Goal: Task Accomplishment & Management: Complete application form

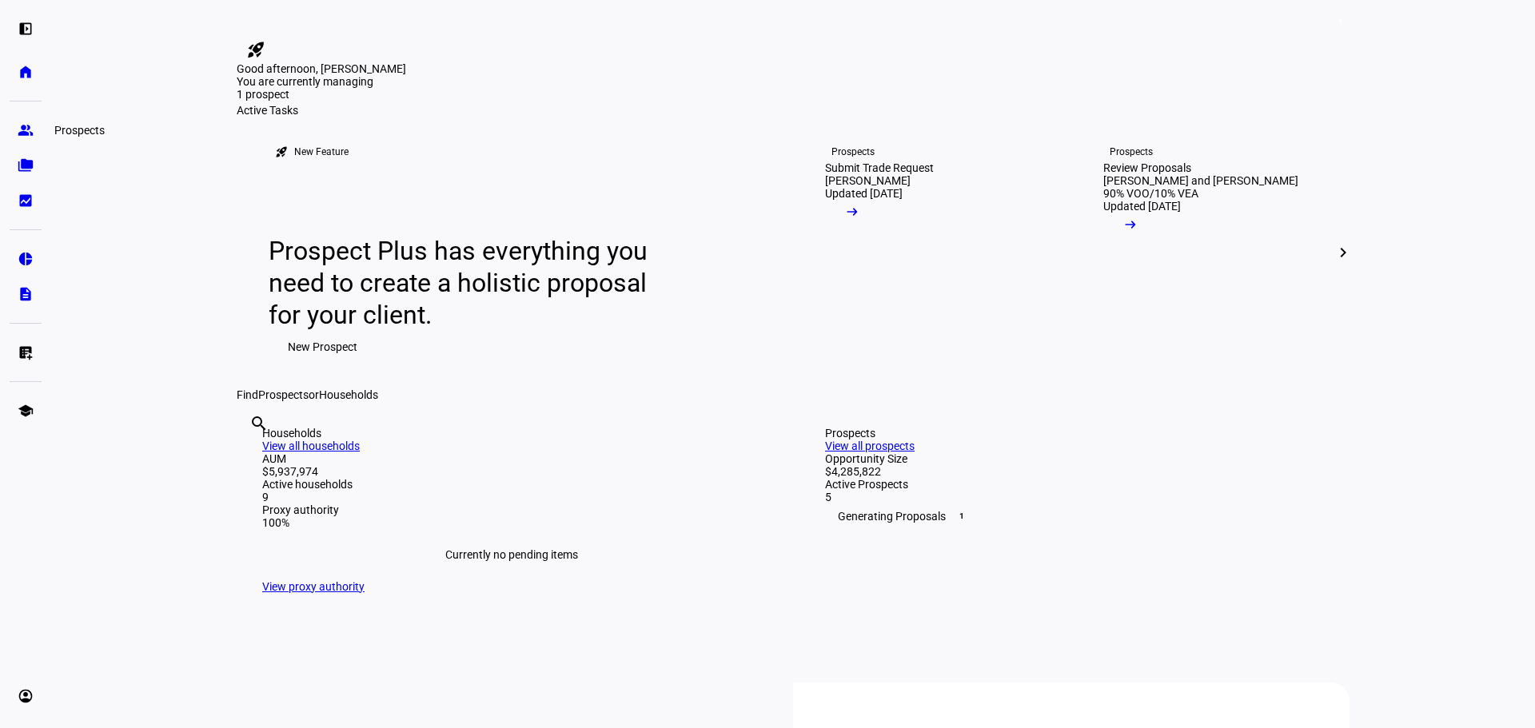
click at [22, 126] on eth-mat-symbol "group" at bounding box center [26, 130] width 16 height 16
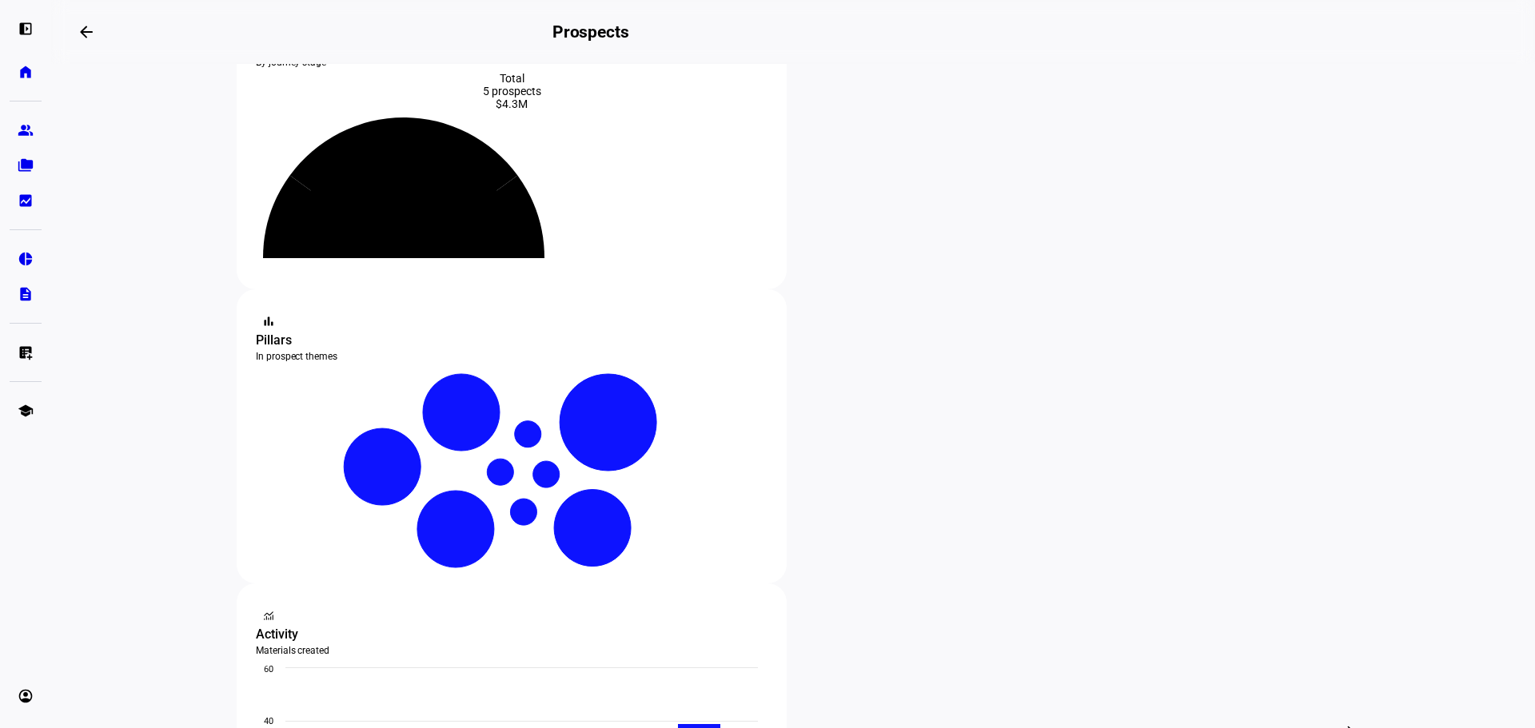
scroll to position [160, 0]
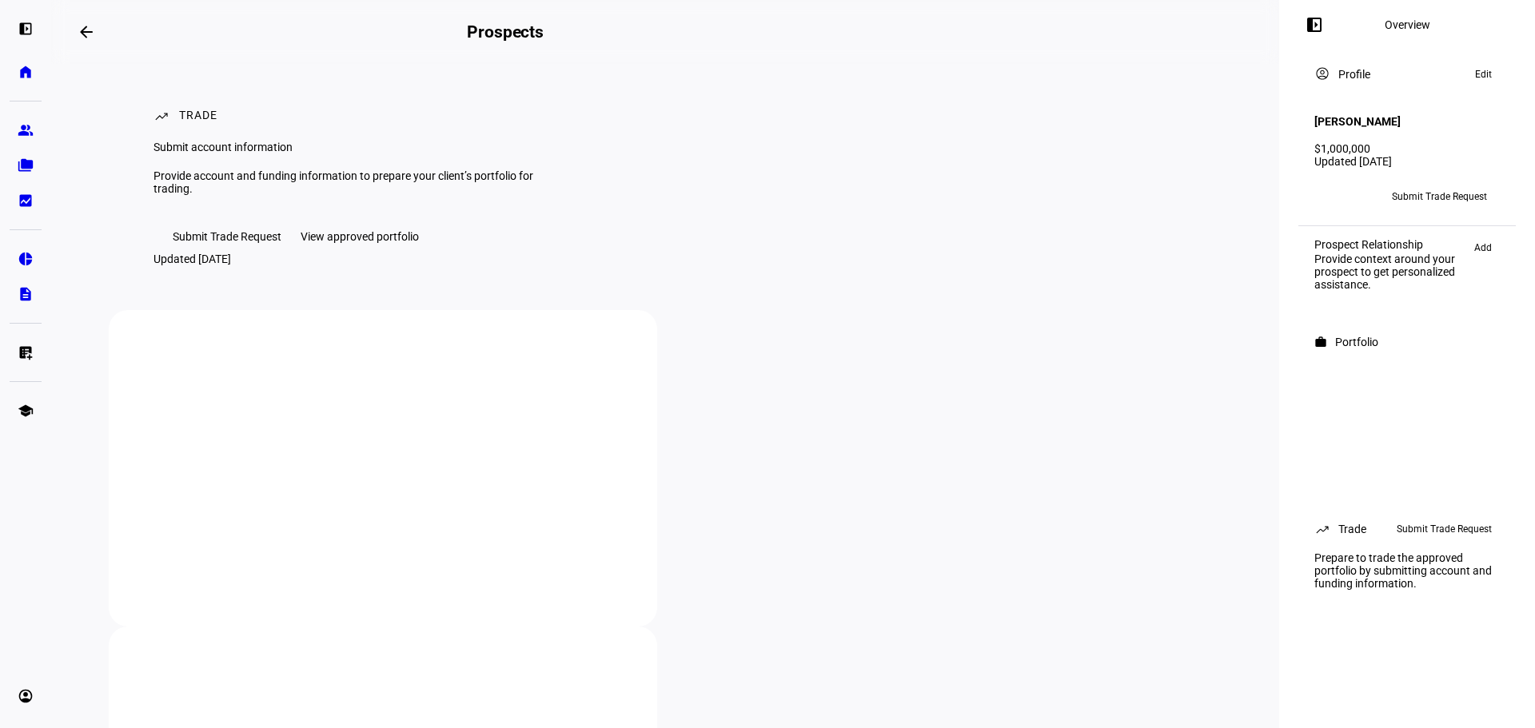
click at [229, 253] on span "Submit Trade Request" at bounding box center [227, 237] width 109 height 32
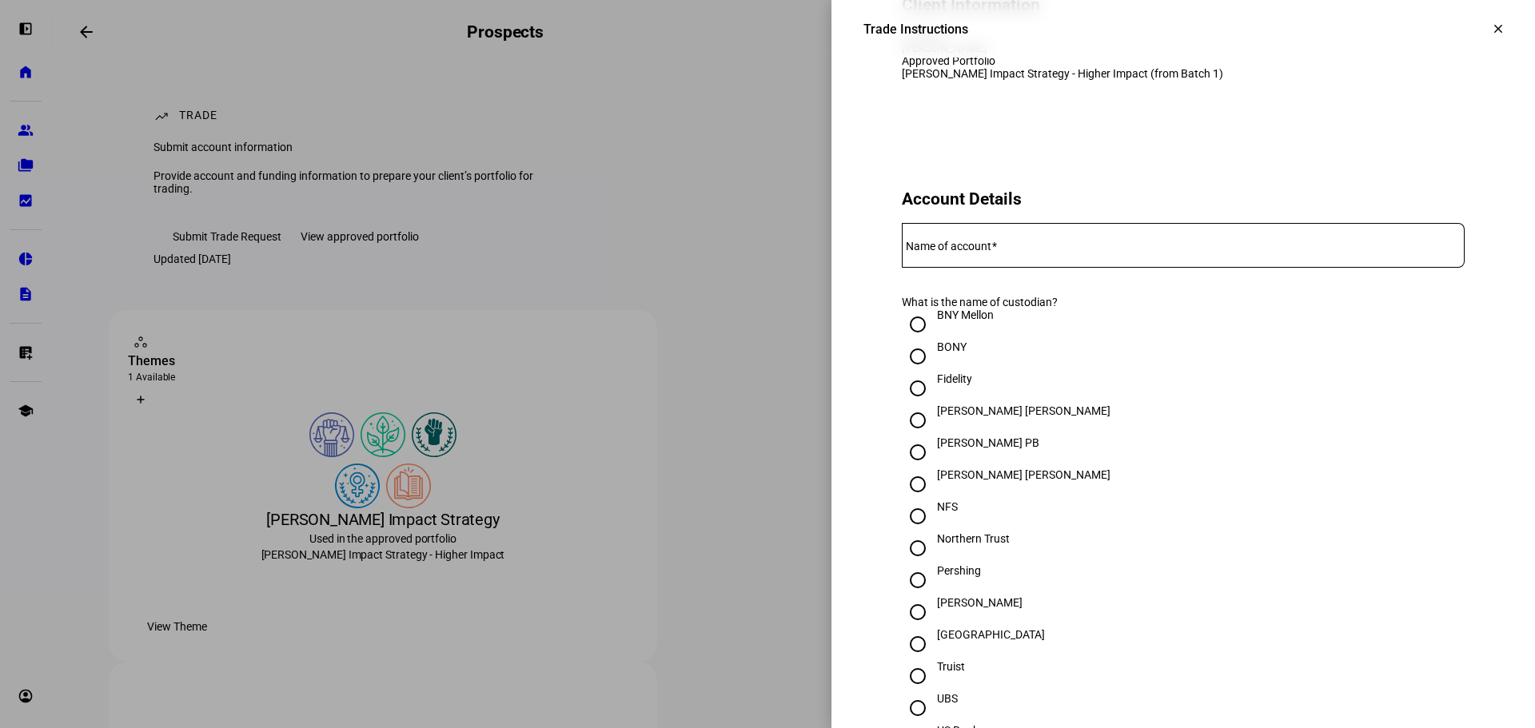
scroll to position [240, 0]
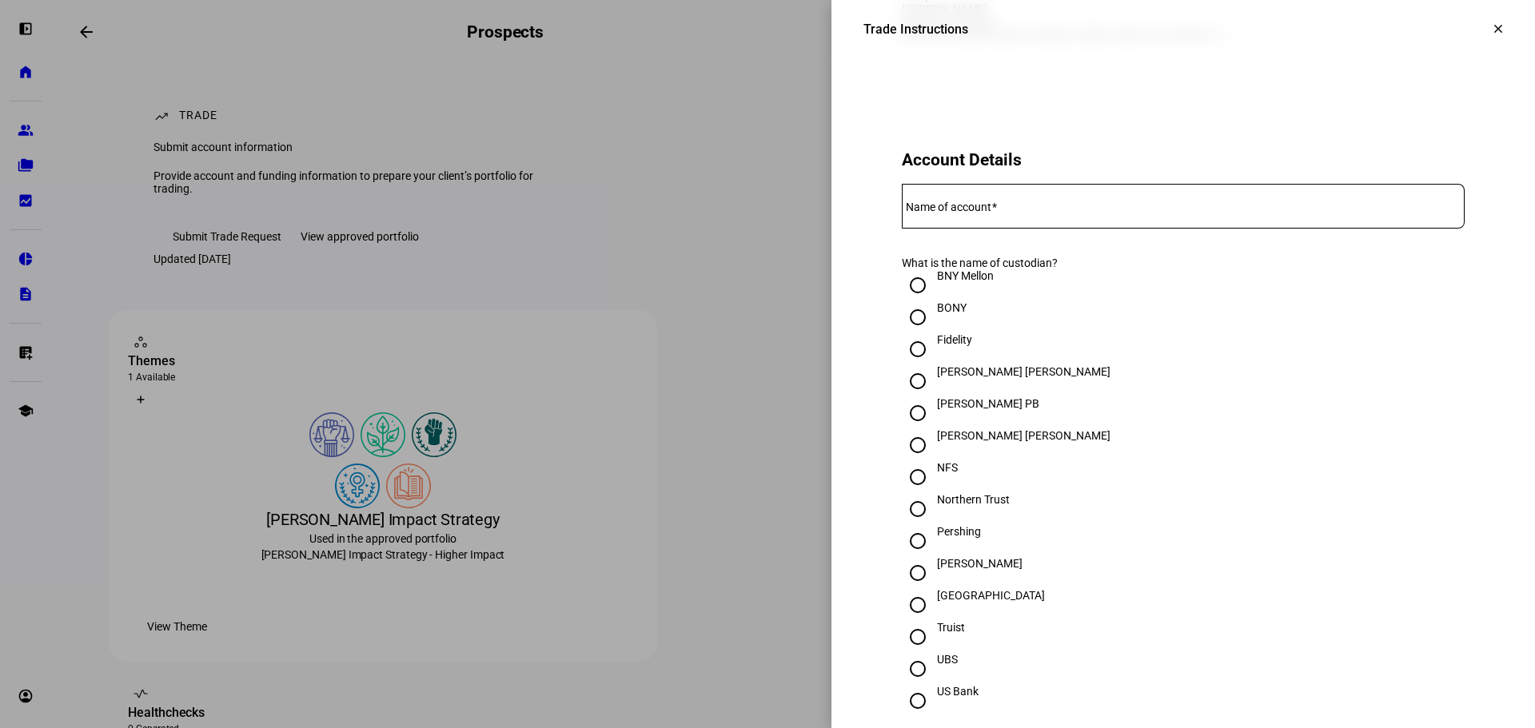
click at [987, 213] on mat-label "Name of account" at bounding box center [949, 207] width 86 height 13
click at [987, 209] on input "Name of account" at bounding box center [1183, 203] width 563 height 13
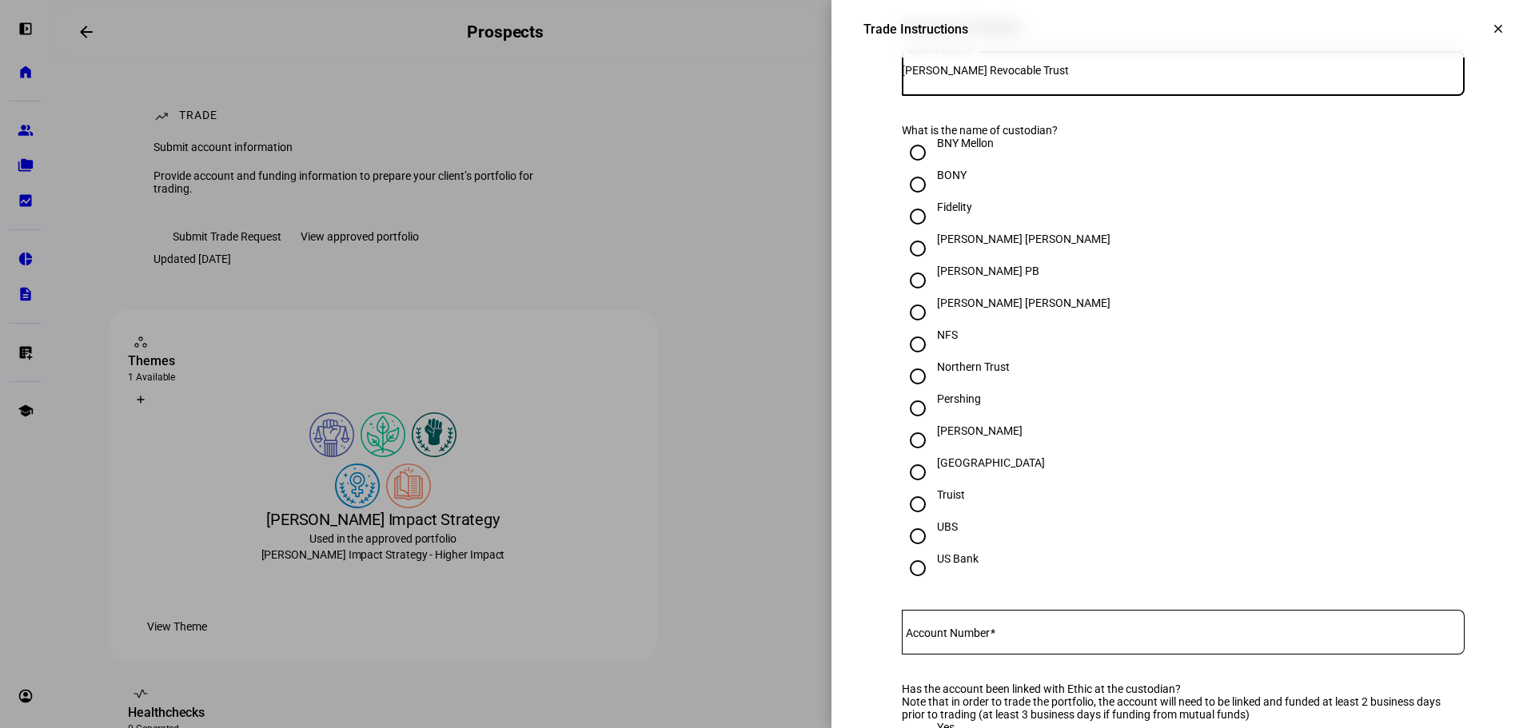
scroll to position [400, 0]
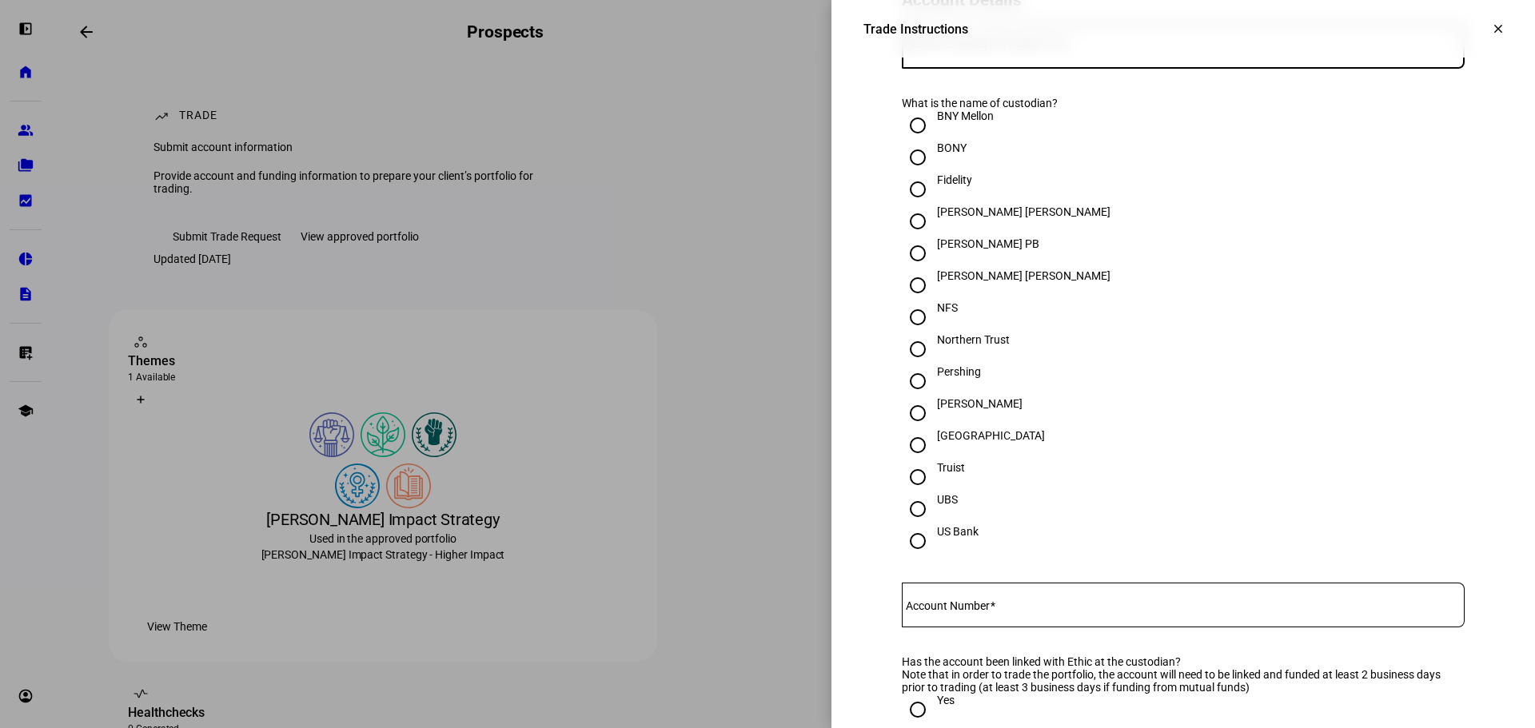
type input "Cindy Bendat Revocable Trust"
click at [911, 429] on input "Schwab" at bounding box center [918, 413] width 32 height 32
radio input "true"
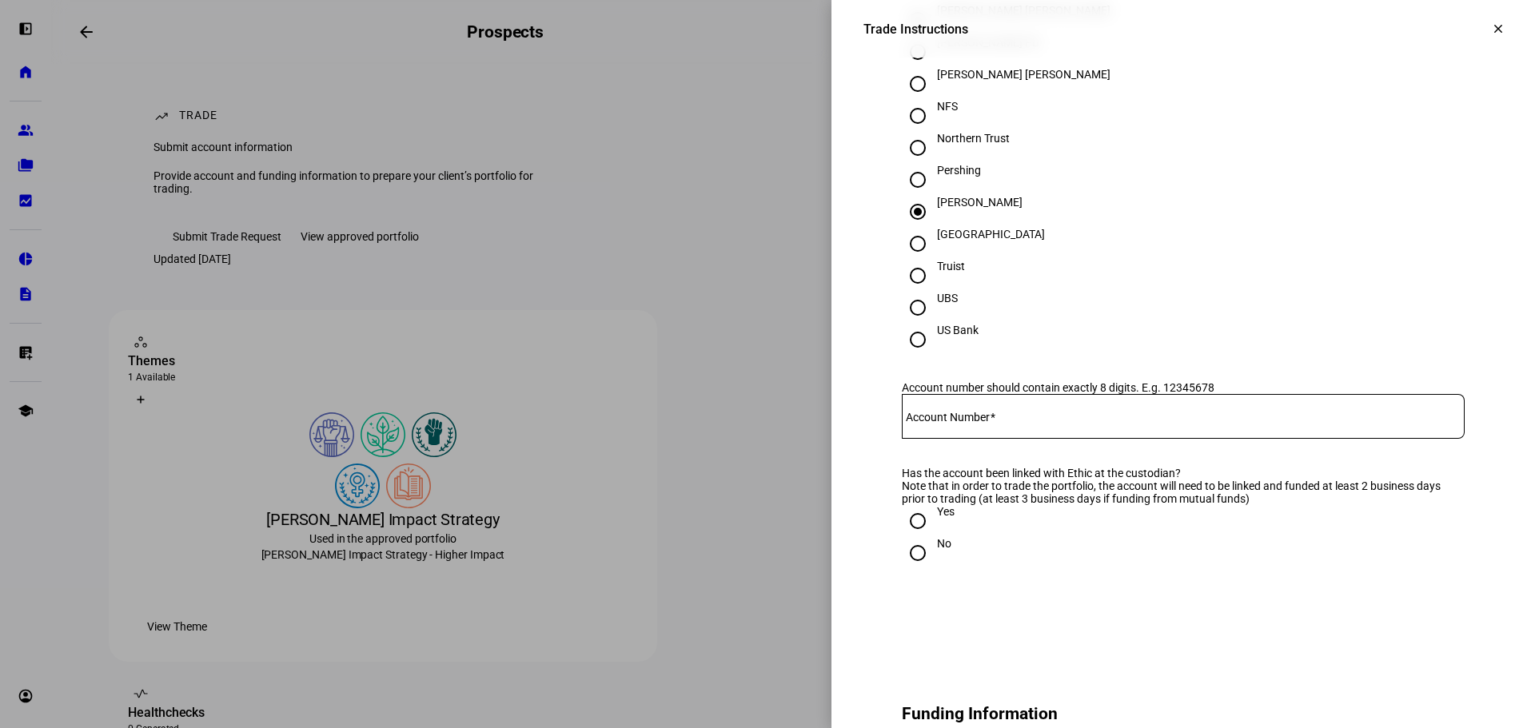
scroll to position [720, 0]
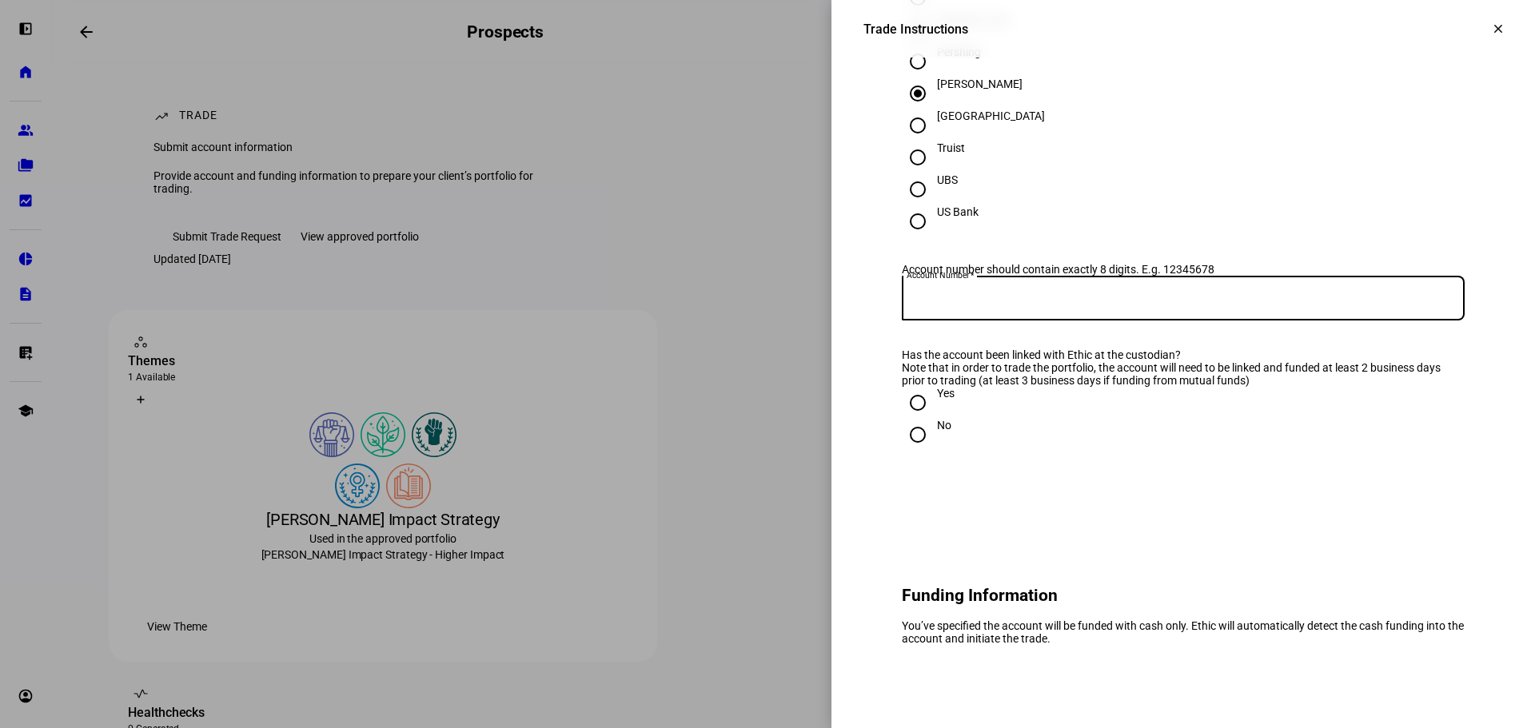
click at [1007, 301] on input "Account Number" at bounding box center [1183, 295] width 563 height 13
paste input "6665-5618"
type input "6665-5618"
click at [1216, 205] on div "UBS" at bounding box center [1183, 189] width 563 height 32
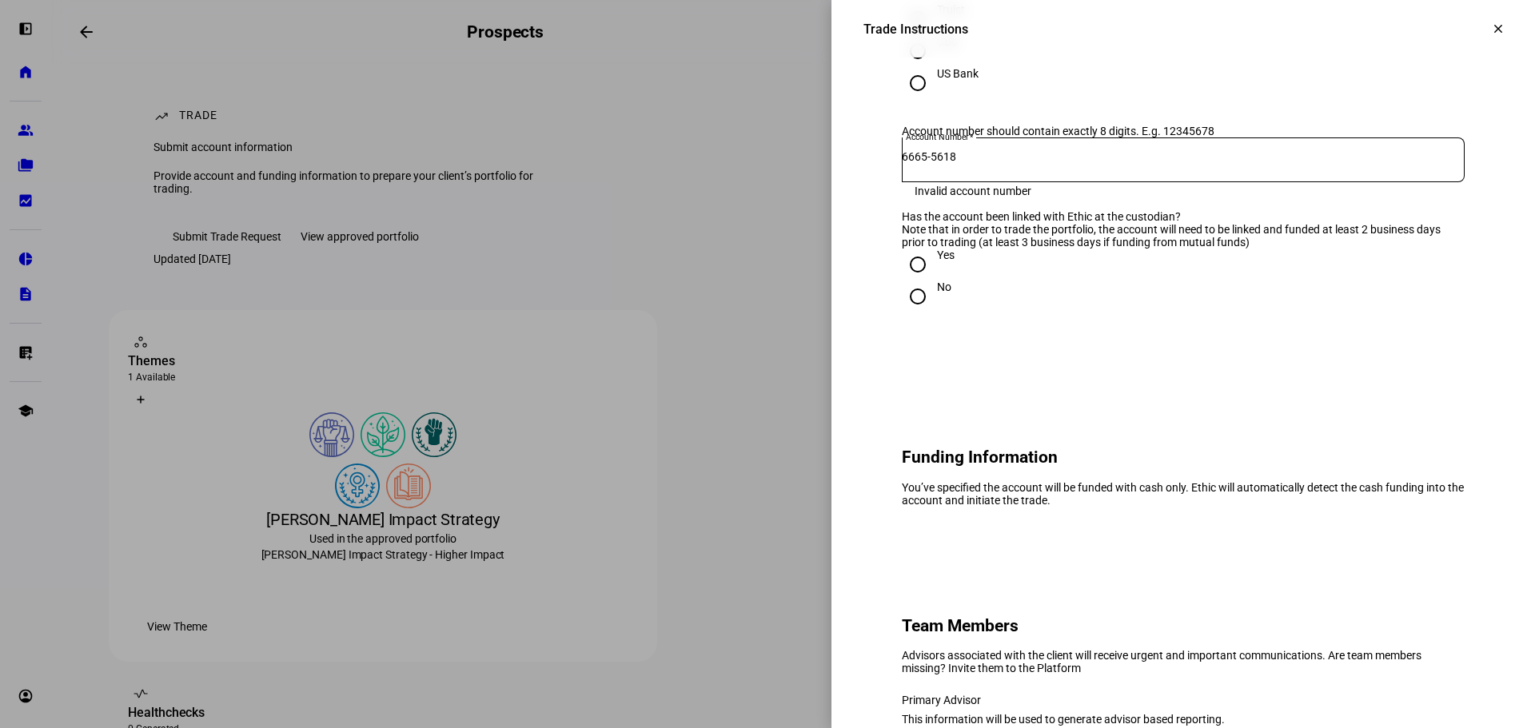
scroll to position [879, 0]
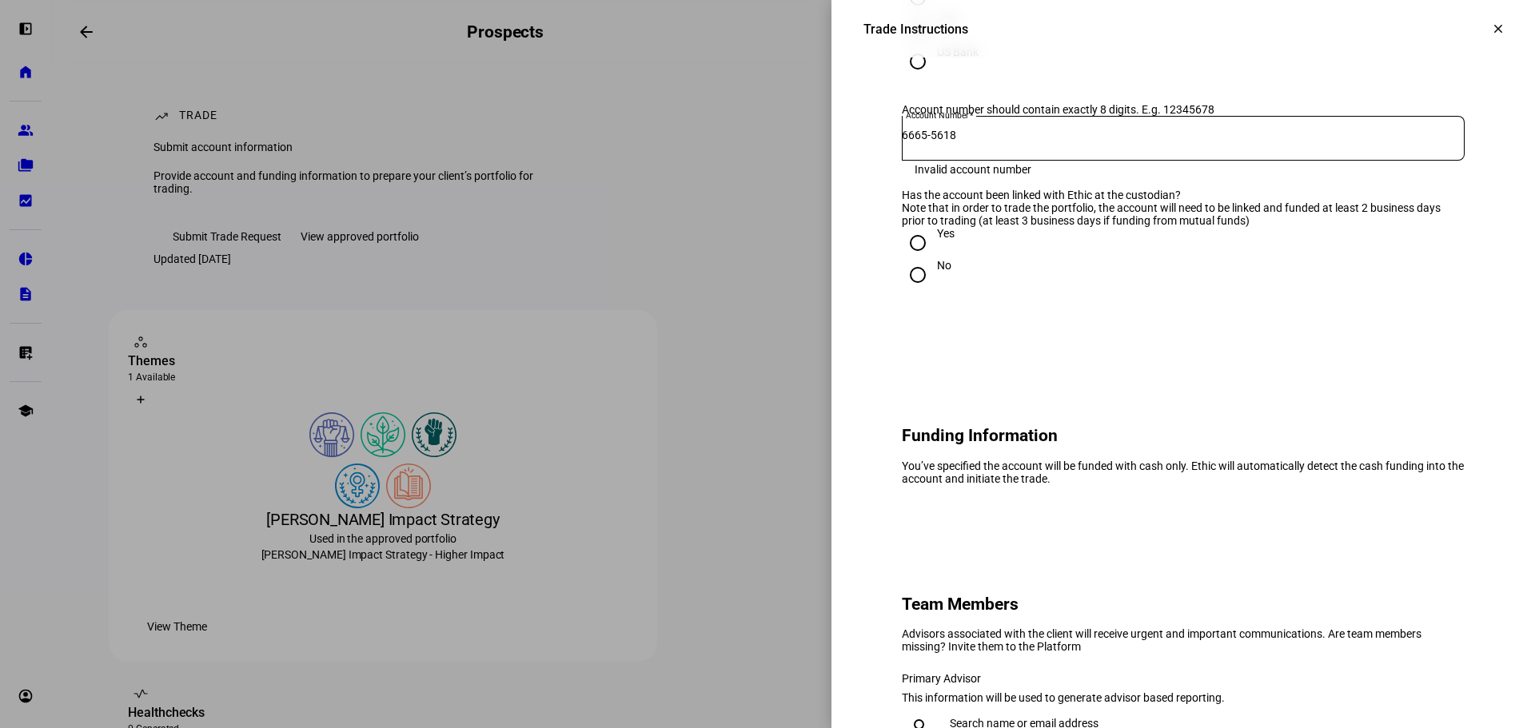
click at [907, 259] on input "Yes" at bounding box center [918, 243] width 32 height 32
radio input "true"
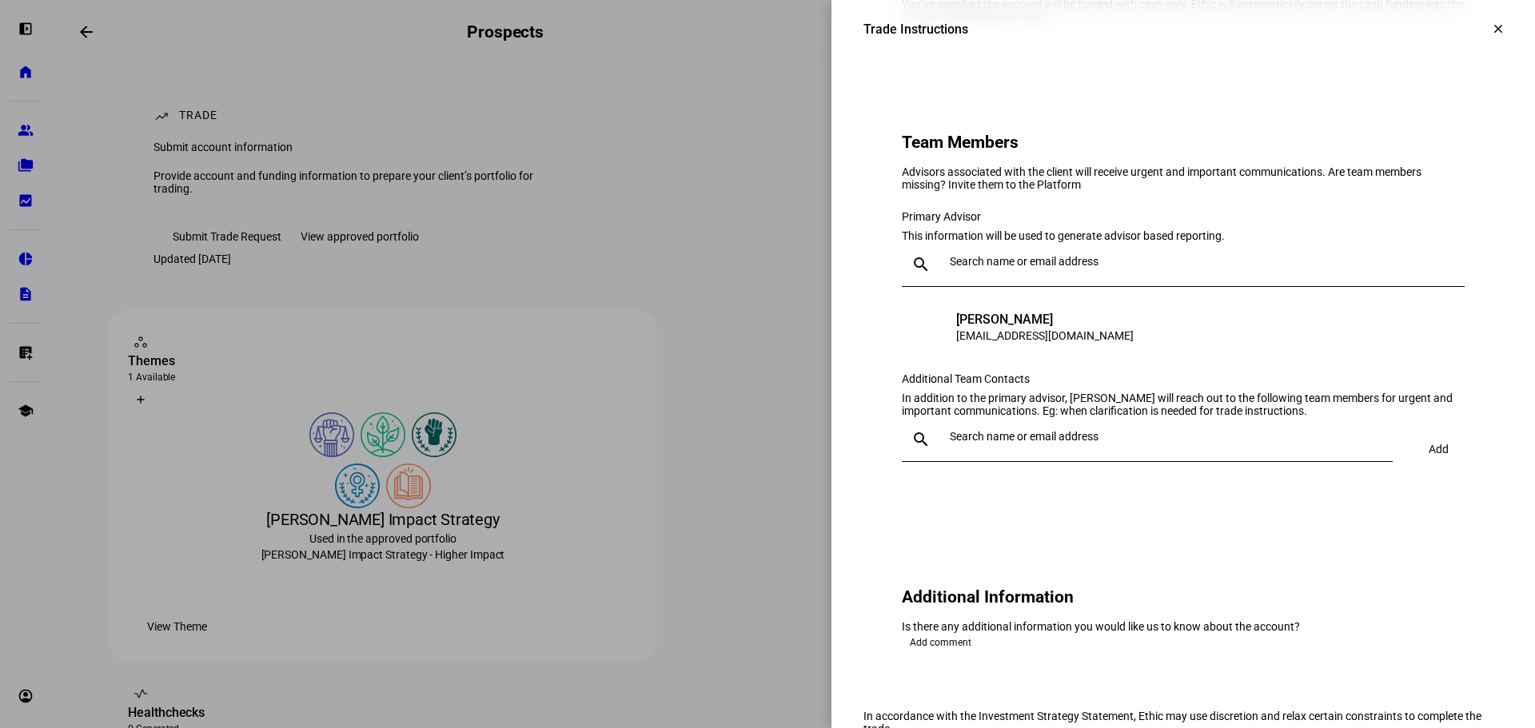
scroll to position [1359, 0]
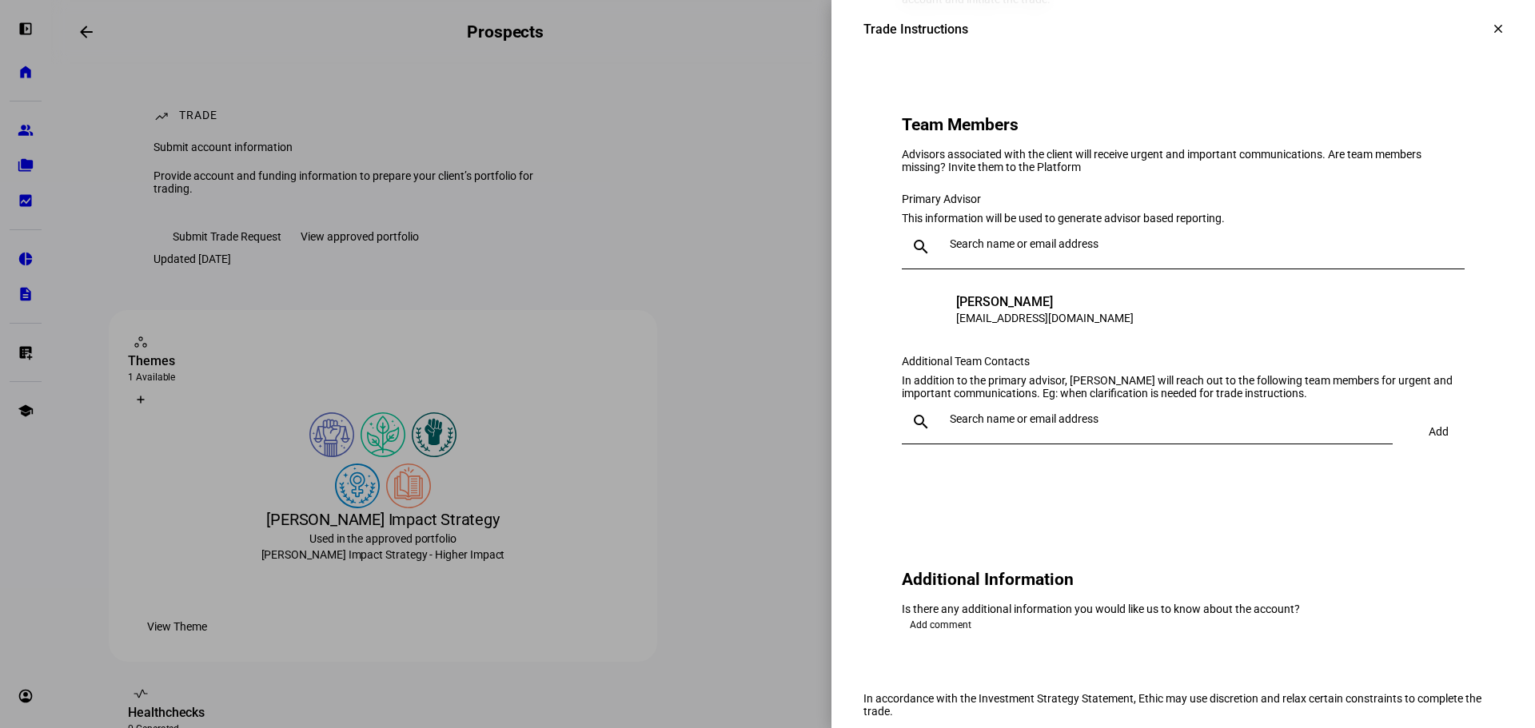
click at [1104, 250] on input "text" at bounding box center [1204, 243] width 508 height 13
type input "mm"
click at [1089, 430] on div "Matthew MacDonald" at bounding box center [1036, 433] width 177 height 16
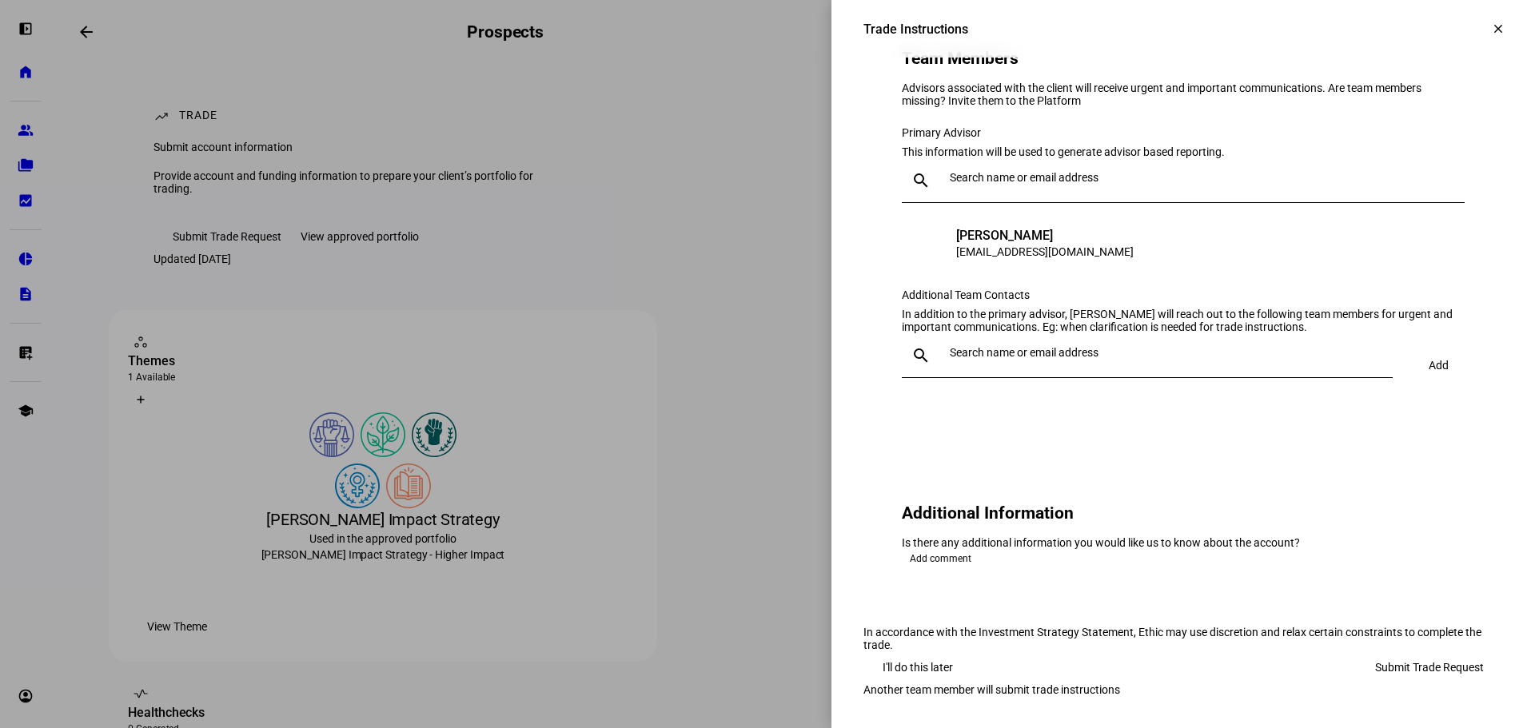
scroll to position [1599, 0]
click at [1060, 346] on input "text" at bounding box center [1168, 352] width 437 height 13
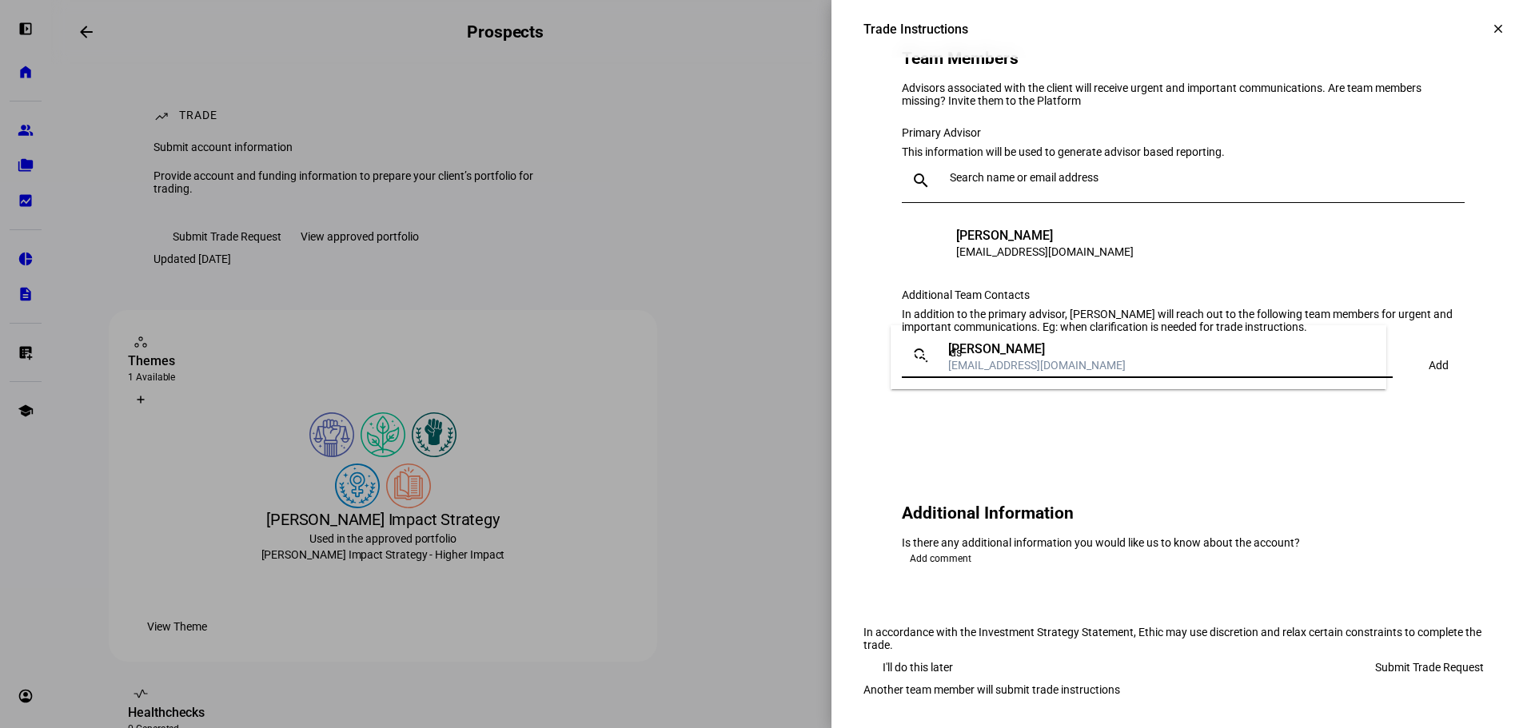
type input "ds"
click at [1039, 343] on div "David Szabla" at bounding box center [1036, 349] width 177 height 16
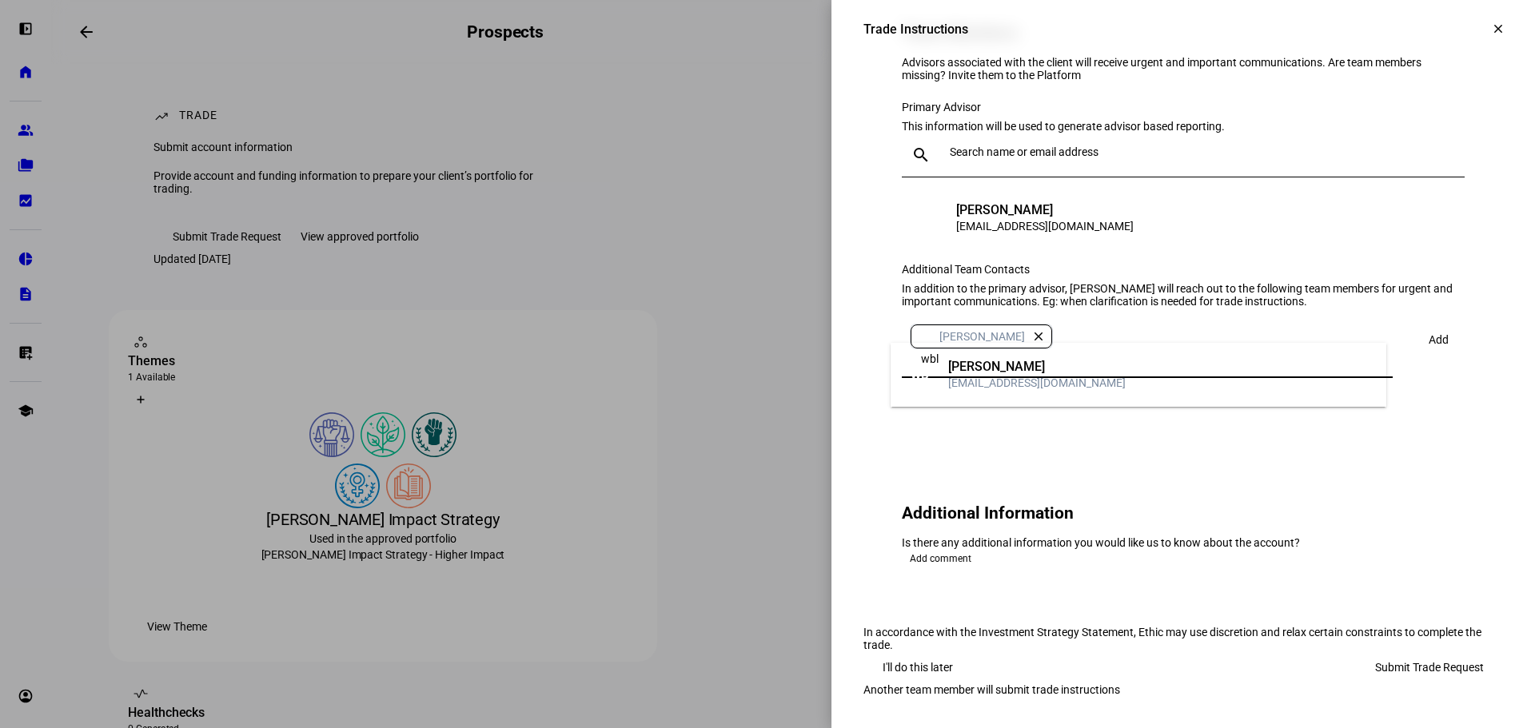
type input "wbl"
click at [1056, 363] on div "[PERSON_NAME]" at bounding box center [1036, 367] width 177 height 16
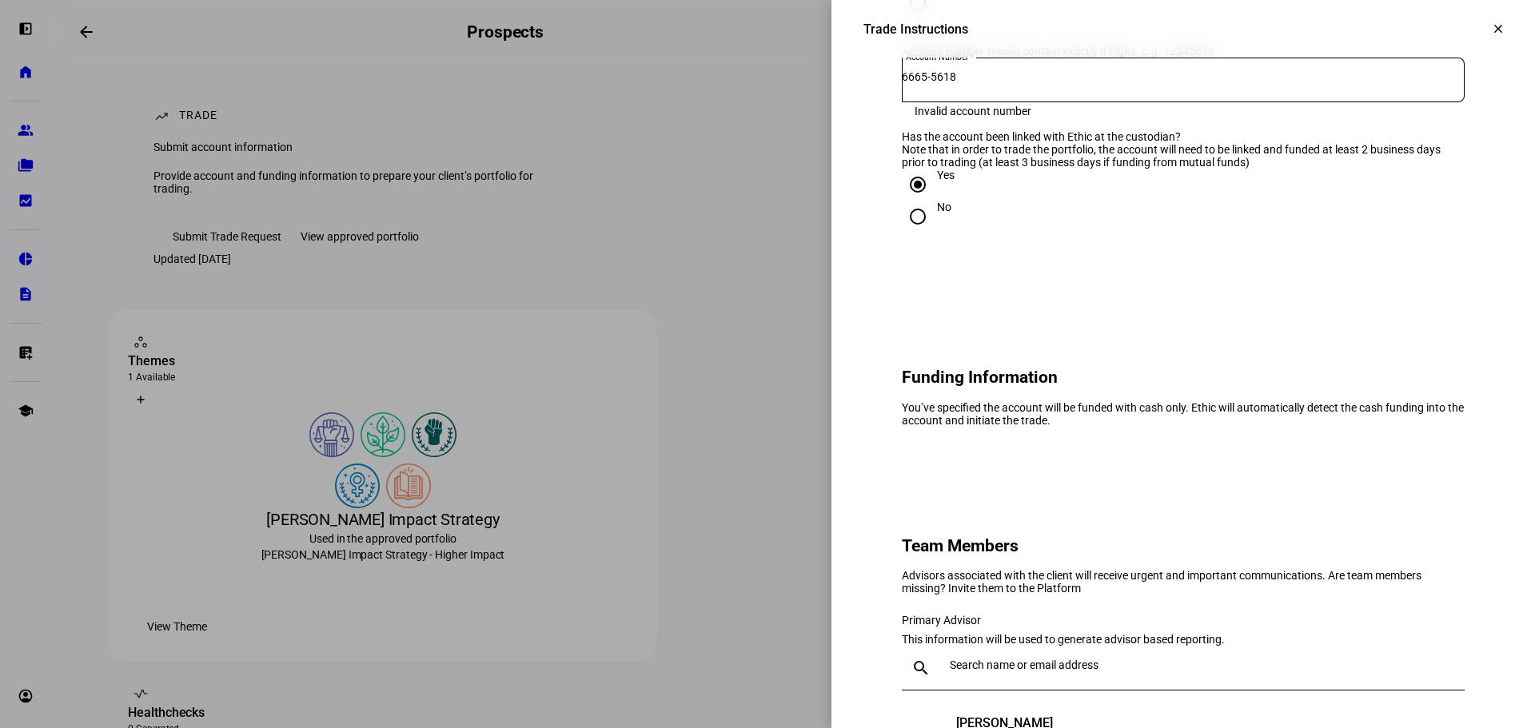
scroll to position [852, 0]
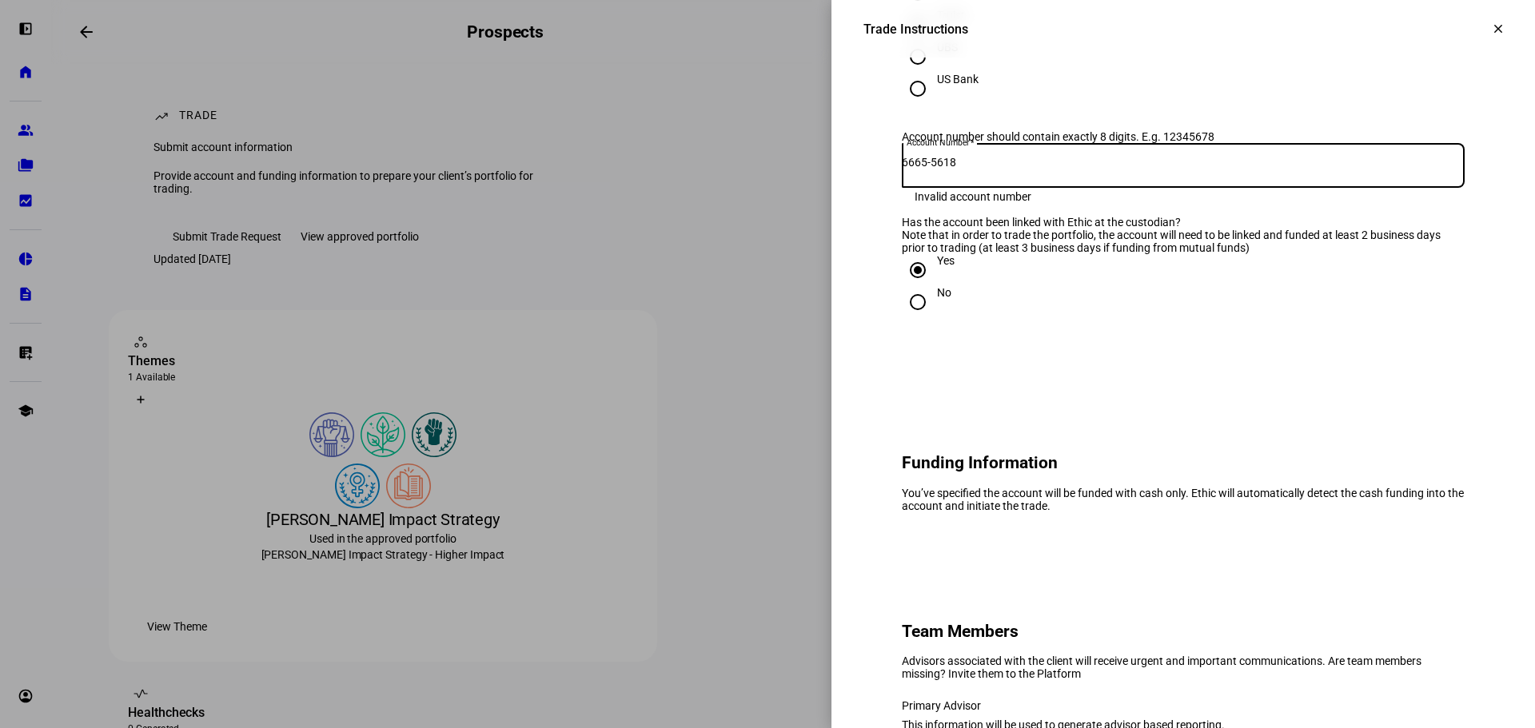
click at [931, 169] on input "6665-5618" at bounding box center [1183, 162] width 563 height 13
click at [995, 169] on input "66655618" at bounding box center [1183, 162] width 563 height 13
type input "66655618"
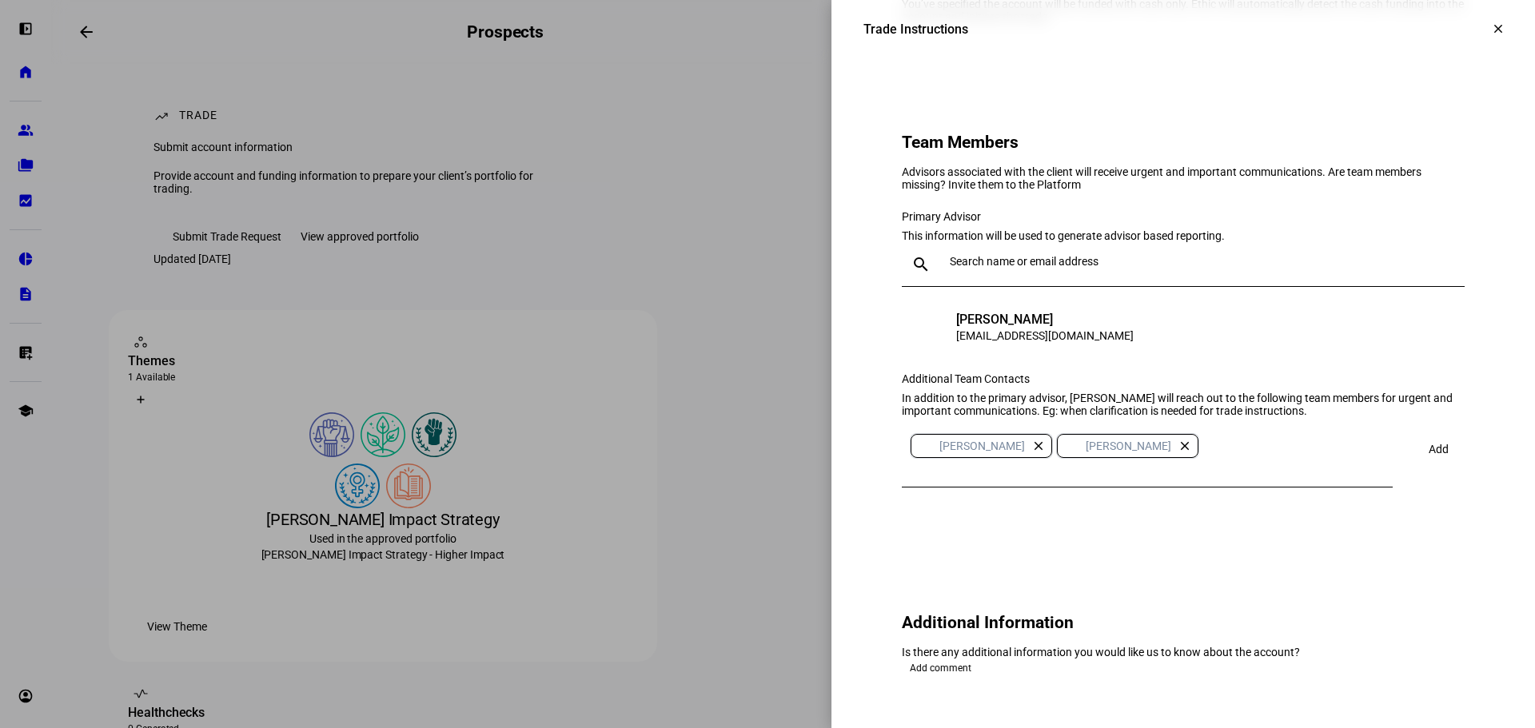
scroll to position [1652, 0]
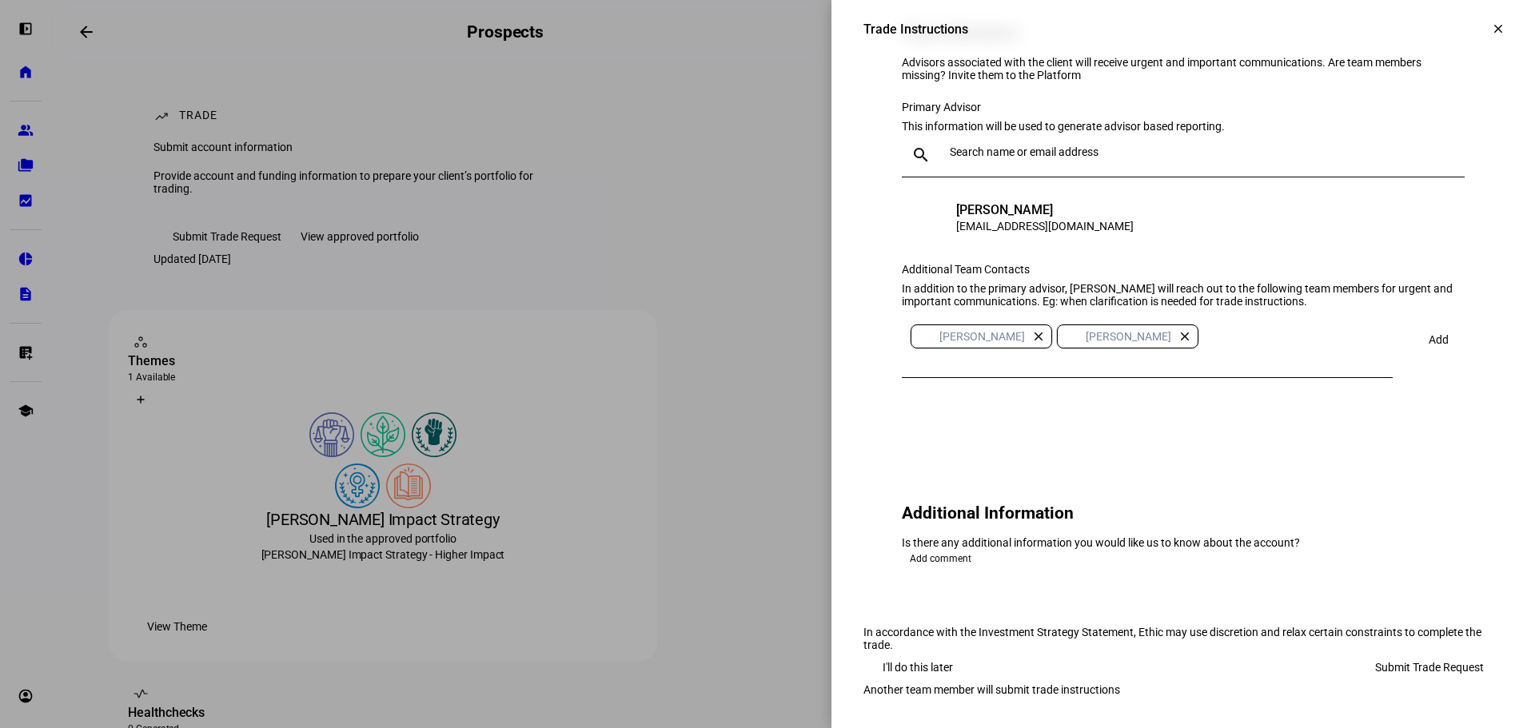
click at [1375, 652] on span "Submit Trade Request" at bounding box center [1429, 668] width 109 height 32
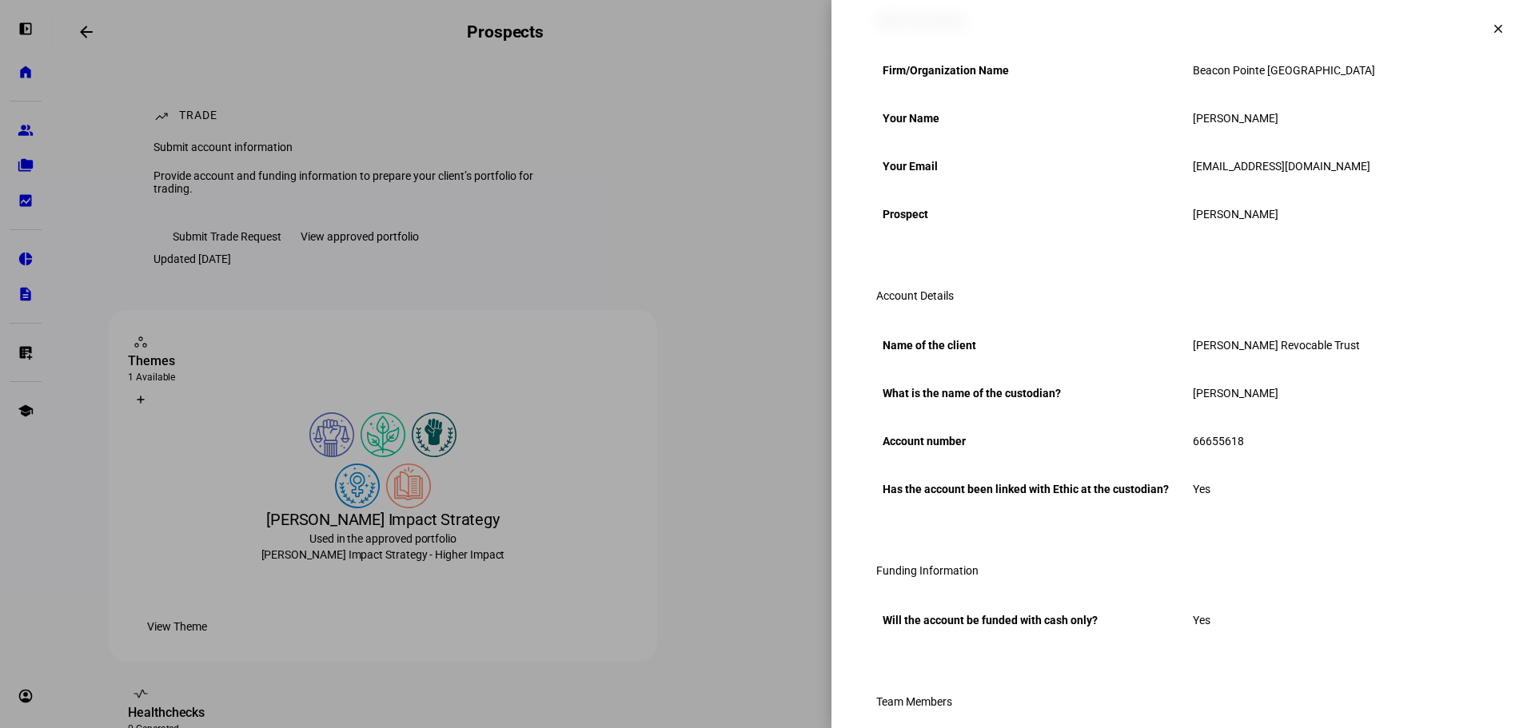
scroll to position [0, 0]
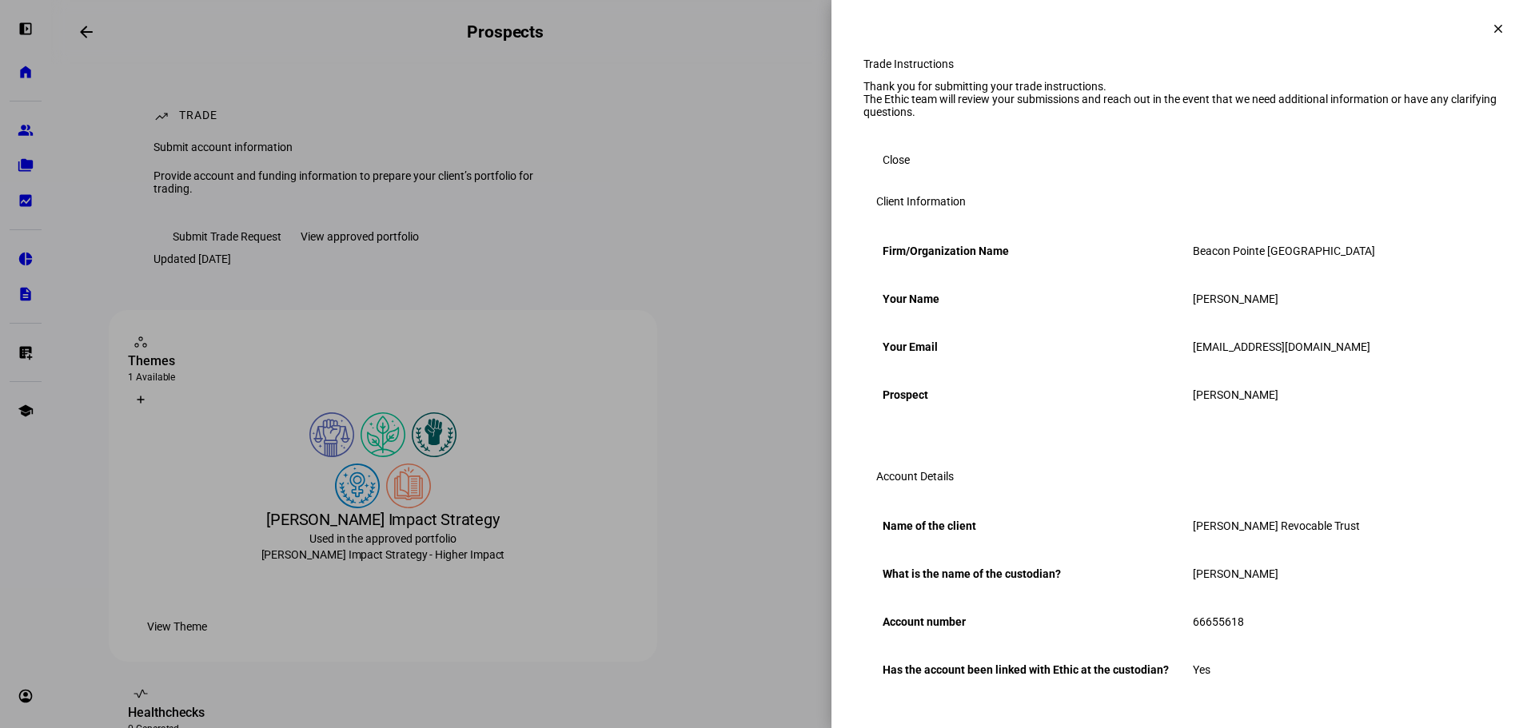
click at [889, 176] on span "Close" at bounding box center [896, 160] width 27 height 32
